Goal: Information Seeking & Learning: Check status

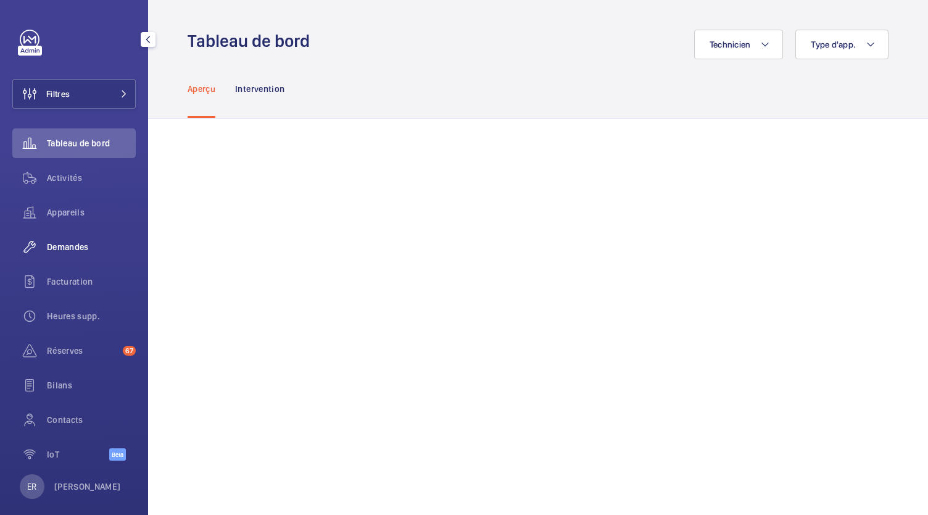
click at [77, 249] on span "Demandes" at bounding box center [91, 247] width 89 height 12
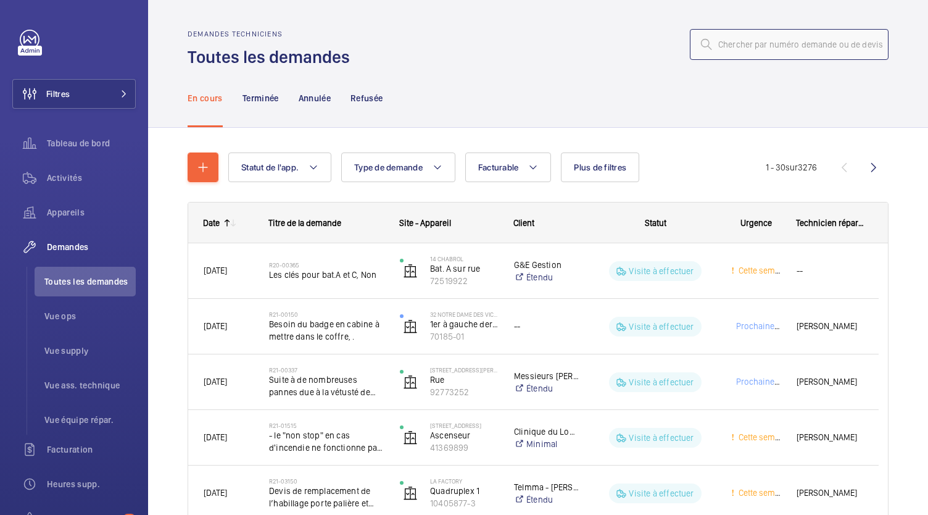
click at [743, 45] on input "text" at bounding box center [789, 44] width 199 height 31
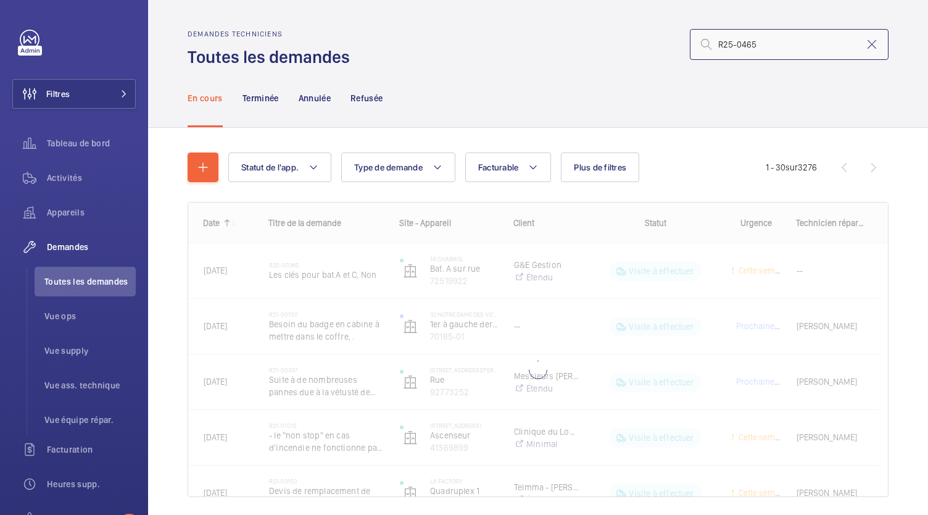
type input "R25-04658"
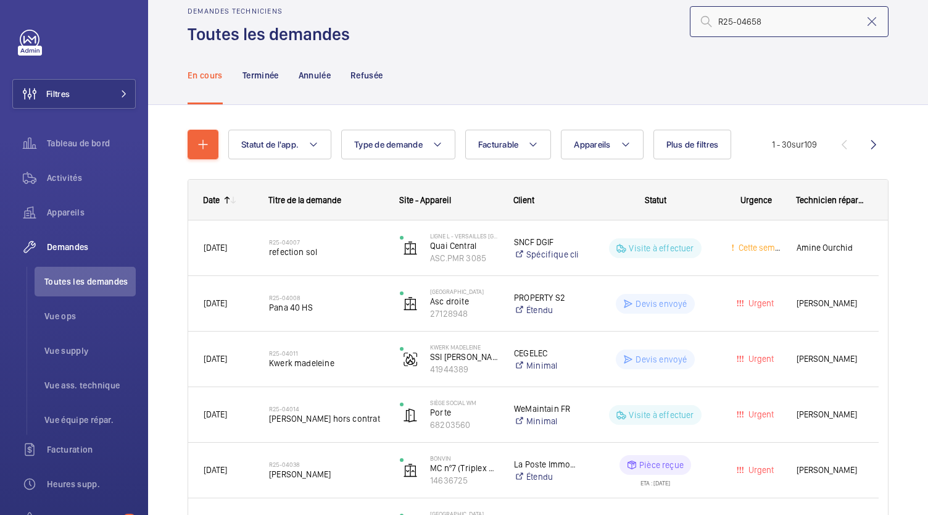
scroll to position [21, 0]
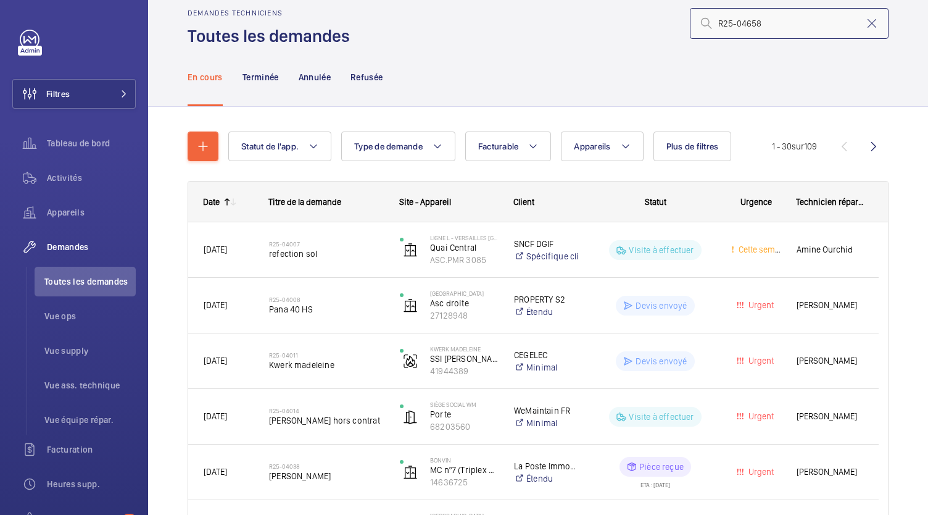
drag, startPoint x: 762, startPoint y: 23, endPoint x: 704, endPoint y: 27, distance: 58.7
click at [704, 27] on div "R25-04658" at bounding box center [789, 23] width 199 height 31
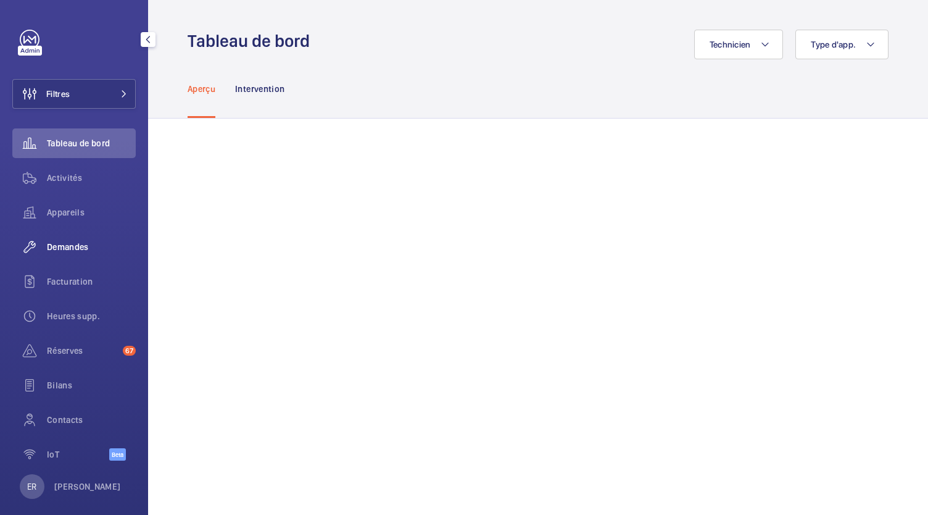
click at [71, 254] on div "Demandes" at bounding box center [73, 247] width 123 height 30
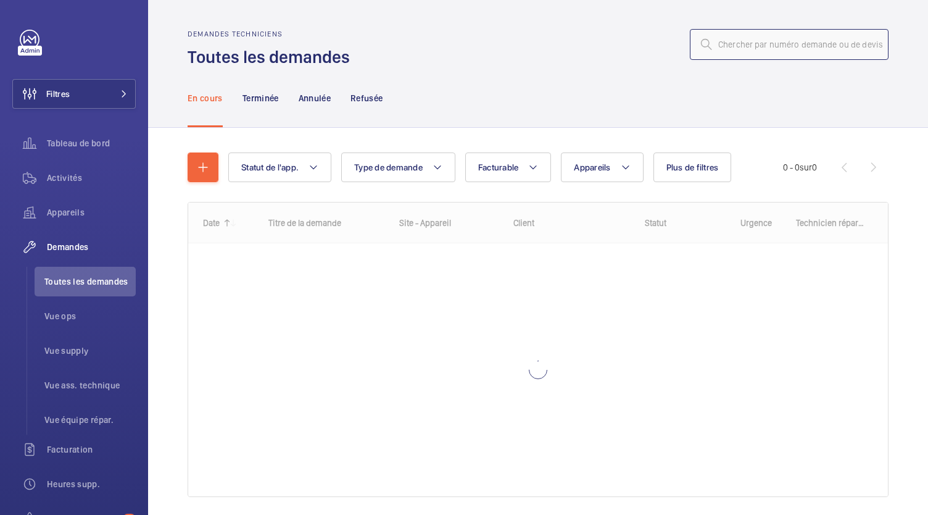
click at [740, 43] on input "text" at bounding box center [789, 44] width 199 height 31
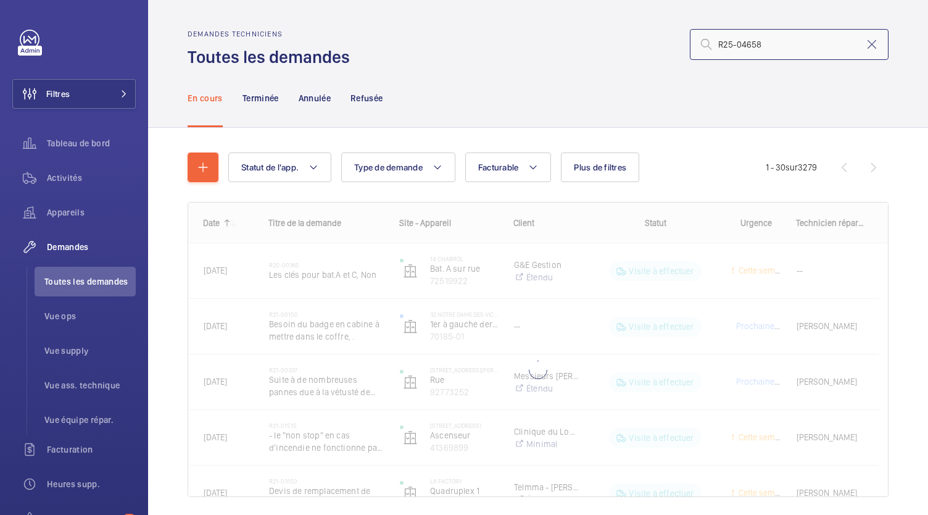
type input "R25-04658"
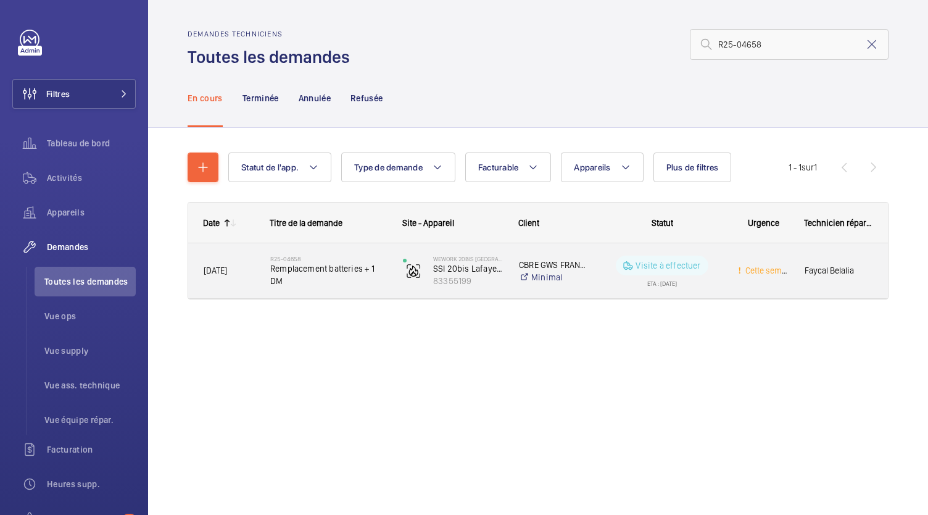
click at [323, 272] on span "Remplacement batteries + 1 DM" at bounding box center [328, 274] width 117 height 25
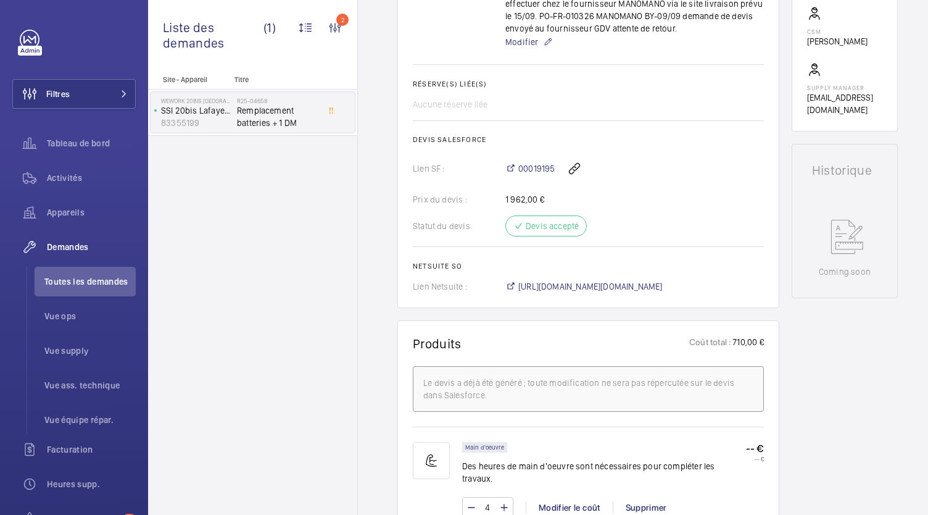
scroll to position [447, 0]
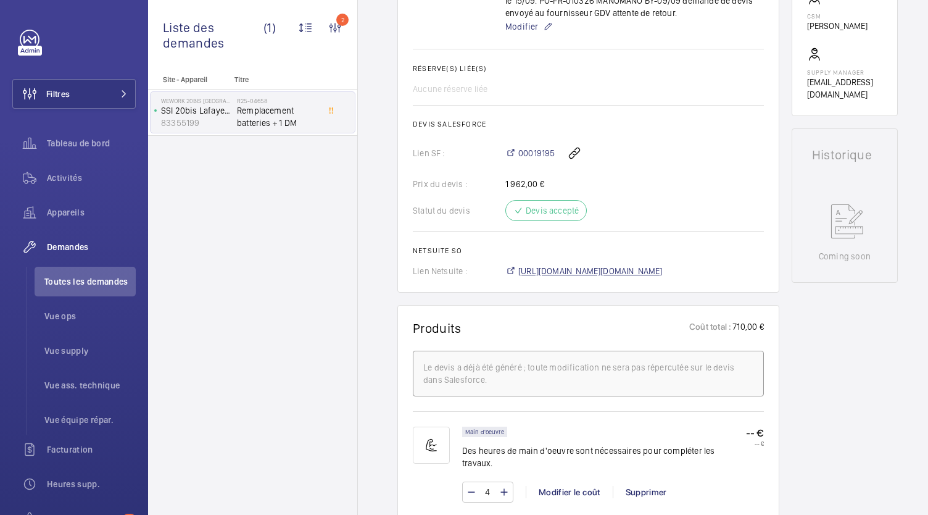
click at [553, 273] on span "https://6461500.app.netsuite.com/app/accounting/transactions/salesord.nl?id=299…" at bounding box center [591, 271] width 144 height 12
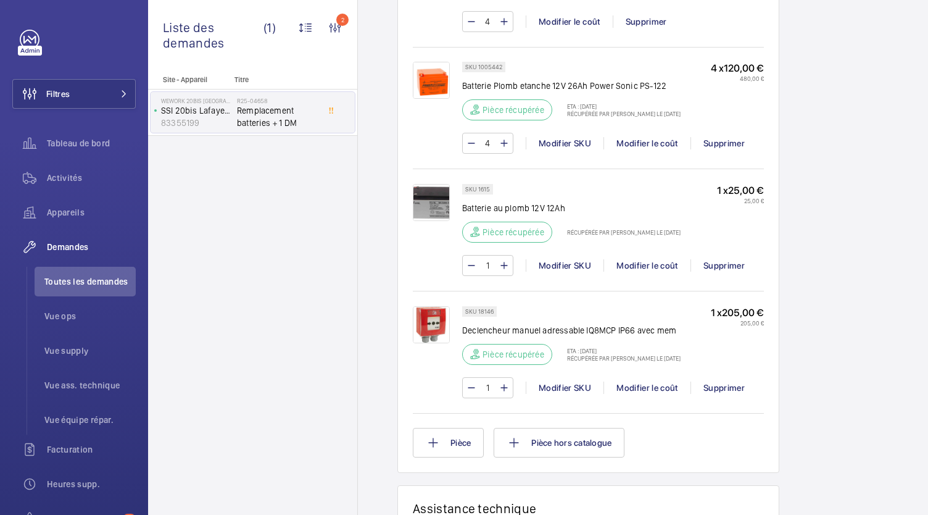
scroll to position [950, 0]
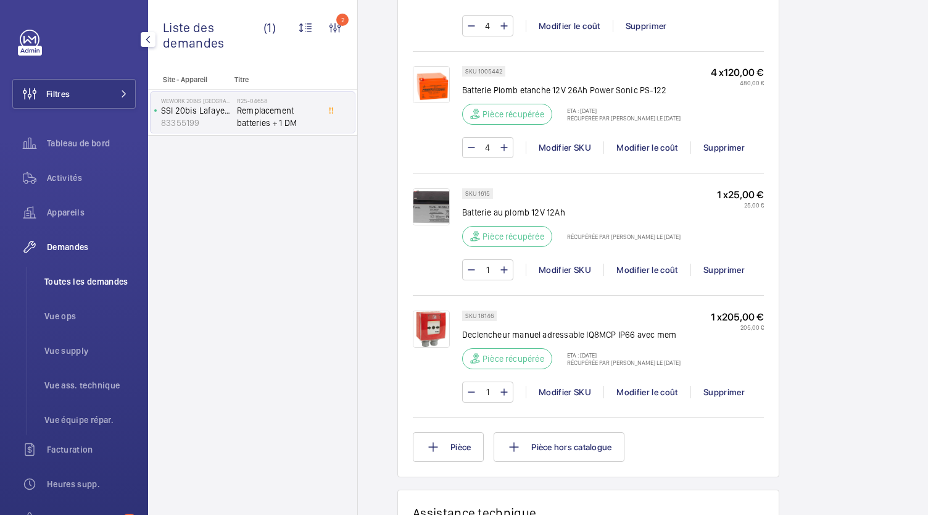
click at [72, 278] on span "Toutes les demandes" at bounding box center [89, 281] width 91 height 12
